Goal: Task Accomplishment & Management: Manage account settings

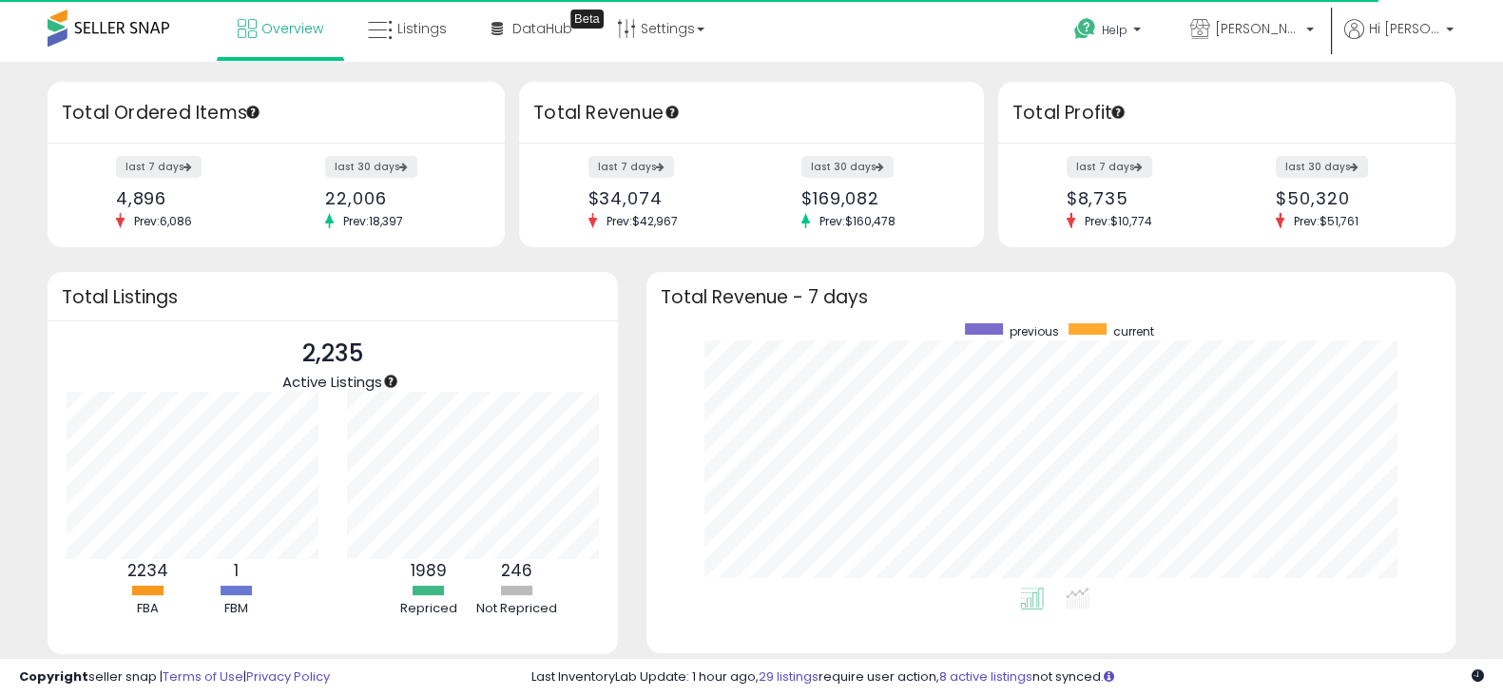
scroll to position [263, 770]
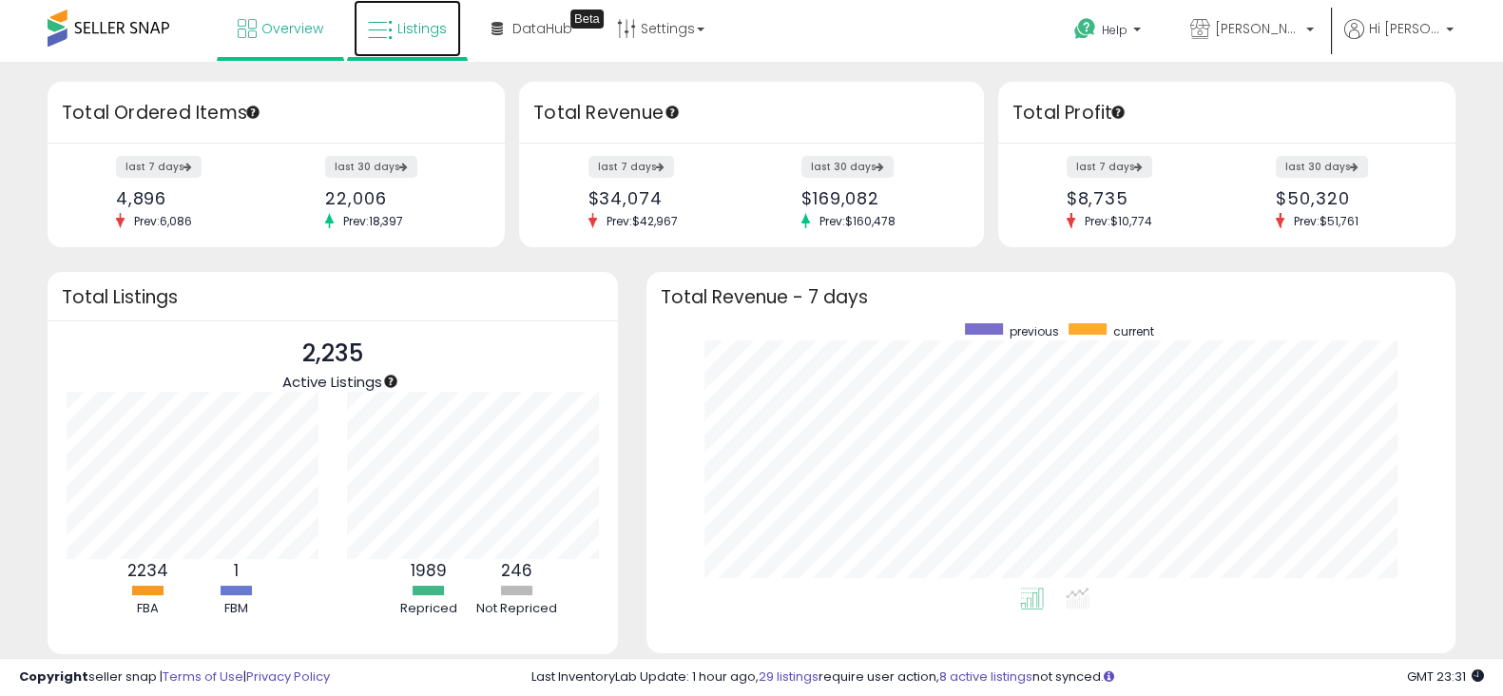
click at [423, 25] on span "Listings" at bounding box center [421, 28] width 49 height 19
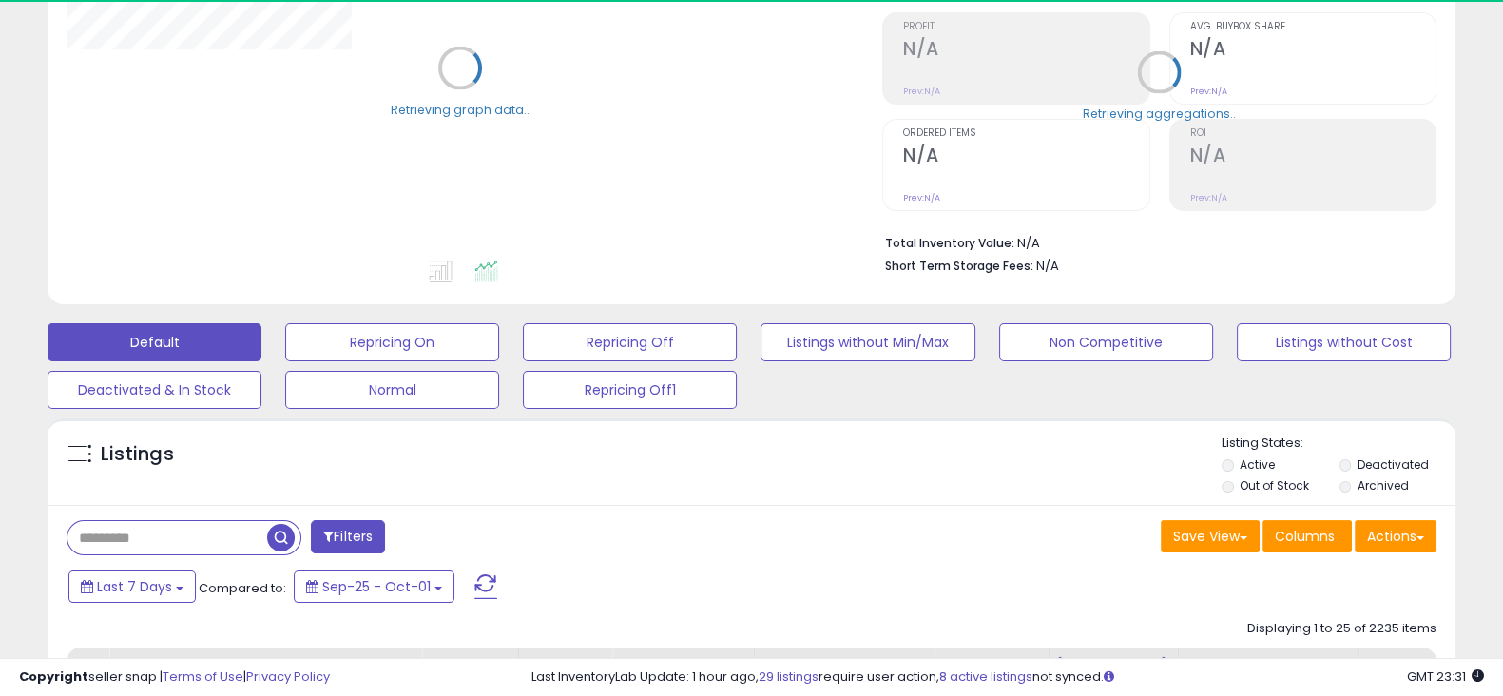
scroll to position [279, 0]
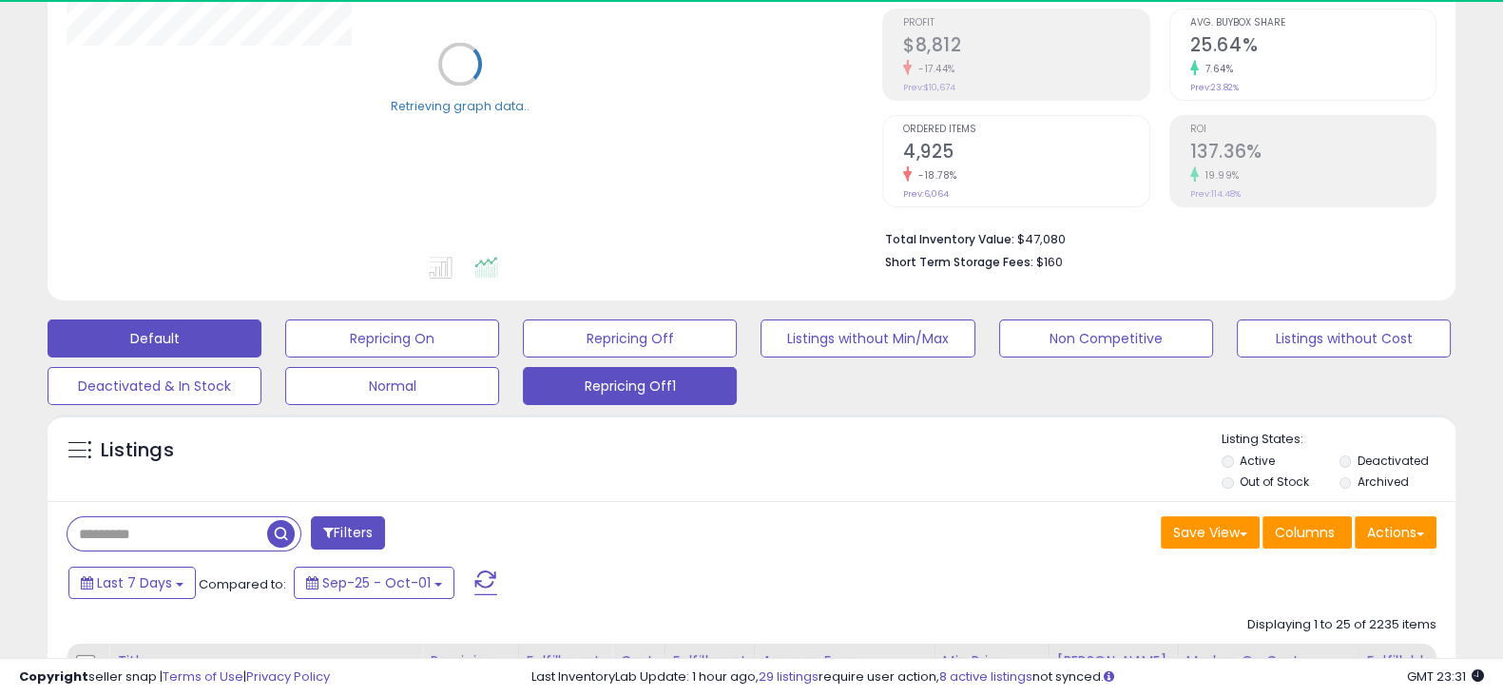
click at [623, 384] on button "Repricing Off1" at bounding box center [630, 386] width 214 height 38
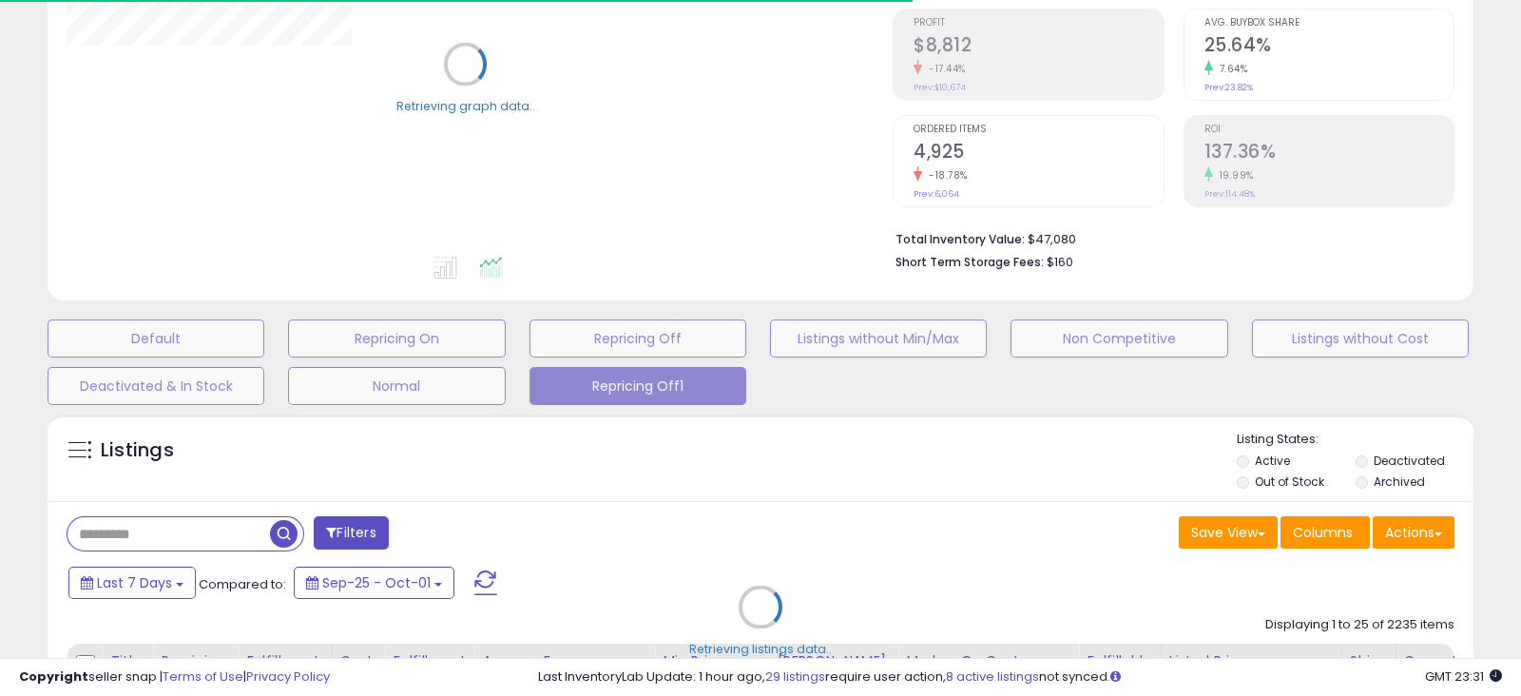
select select "**"
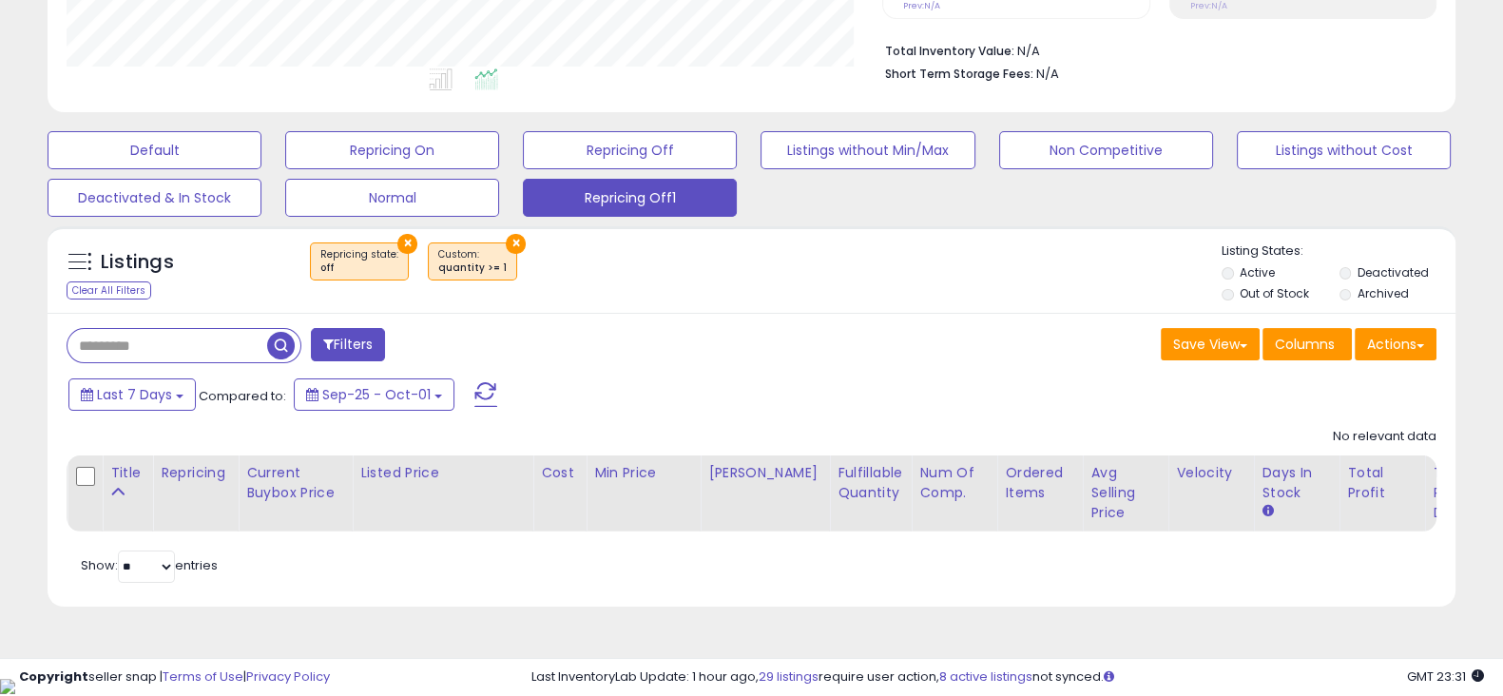
scroll to position [389, 815]
